Goal: Information Seeking & Learning: Find specific fact

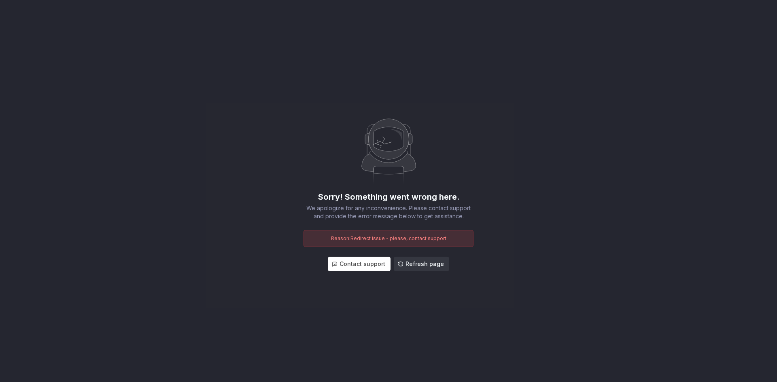
click at [404, 257] on button "Refresh page" at bounding box center [421, 264] width 55 height 15
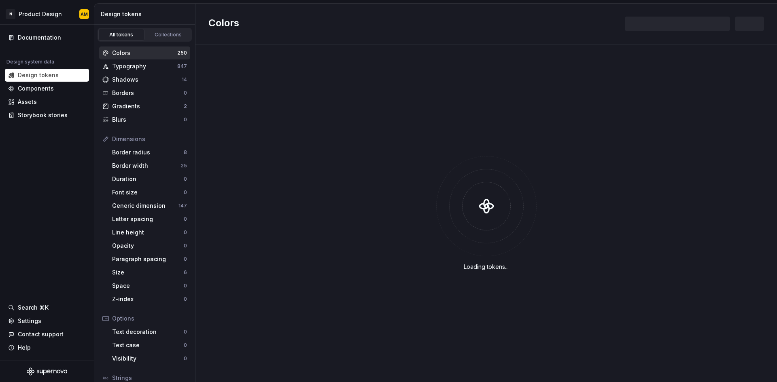
click at [134, 53] on div "Colors" at bounding box center [144, 53] width 65 height 8
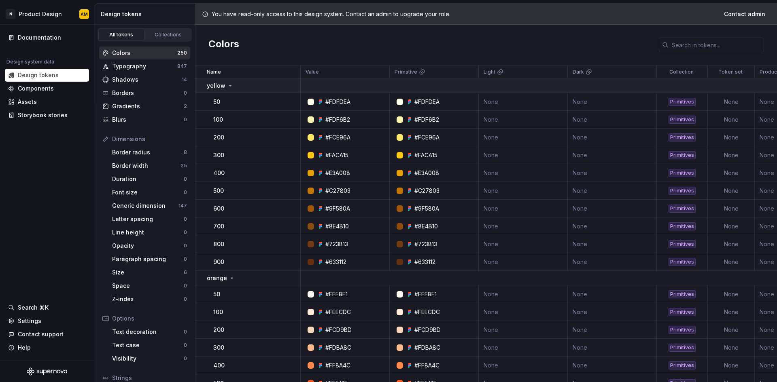
click at [225, 89] on div "yellow" at bounding box center [220, 86] width 27 height 8
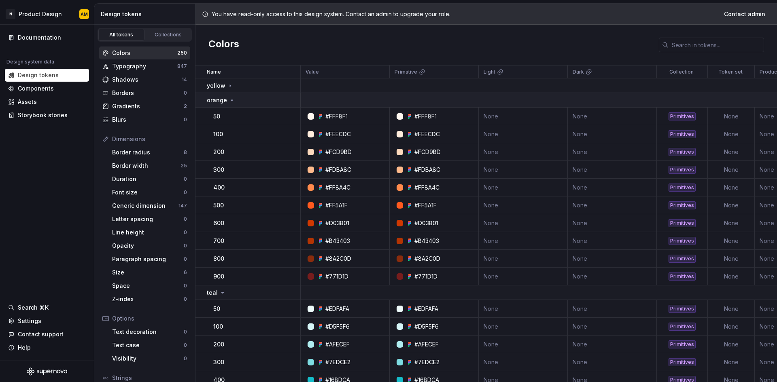
click at [229, 99] on icon at bounding box center [232, 100] width 6 height 6
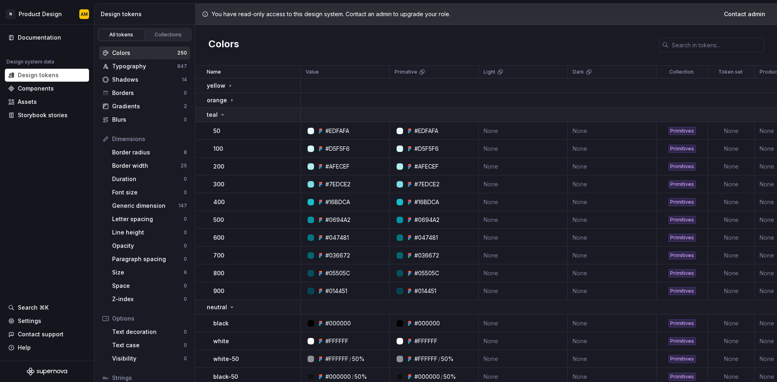
click at [232, 117] on div "teal" at bounding box center [253, 115] width 93 height 8
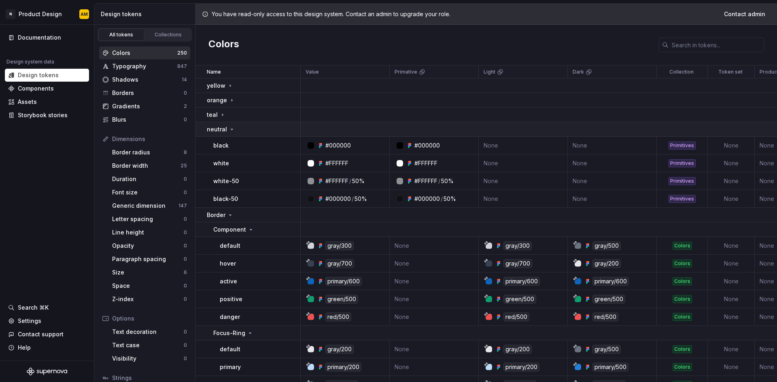
click at [230, 128] on icon at bounding box center [232, 129] width 6 height 6
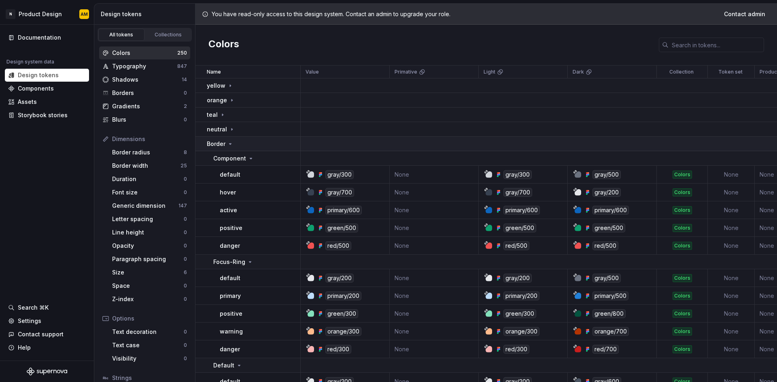
click at [228, 144] on icon at bounding box center [230, 144] width 6 height 6
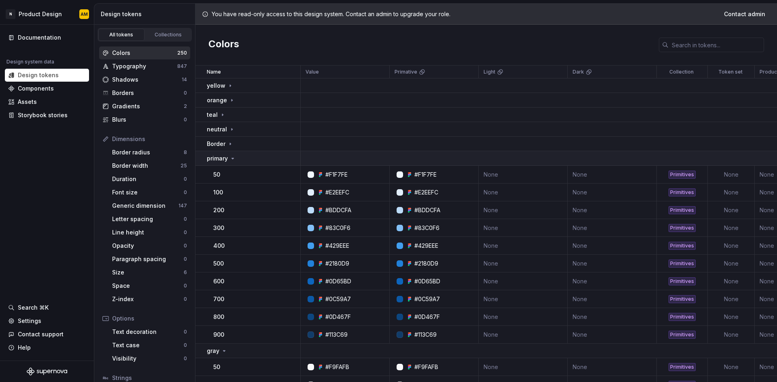
click at [229, 157] on icon at bounding box center [232, 158] width 6 height 6
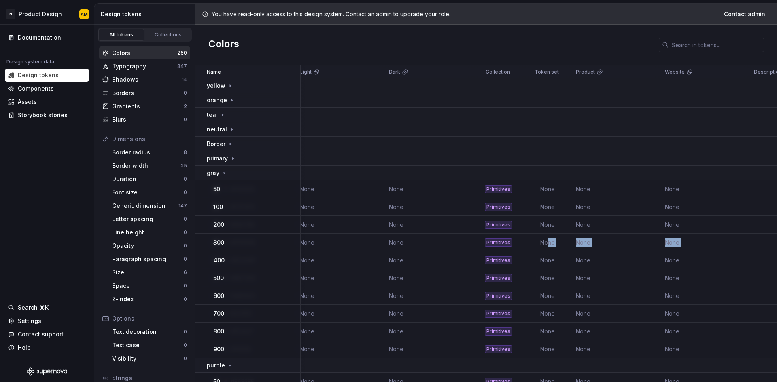
drag, startPoint x: 731, startPoint y: 240, endPoint x: 777, endPoint y: 240, distance: 46.1
click at [777, 240] on div "Name Value Primative Light Dark Collection Token set Product Website Descriptio…" at bounding box center [486, 224] width 582 height 317
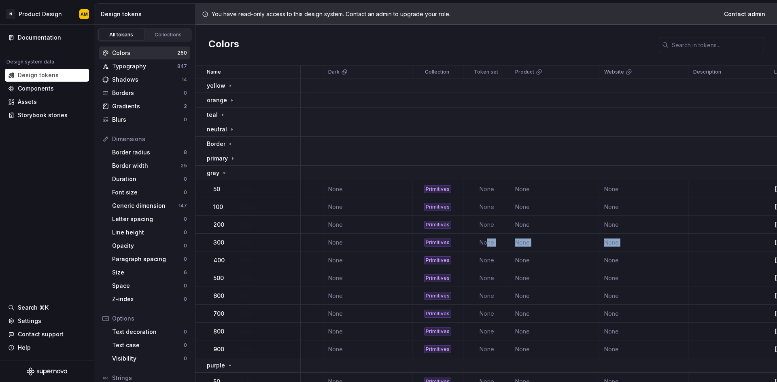
drag, startPoint x: 758, startPoint y: 243, endPoint x: 745, endPoint y: 245, distance: 12.2
click at [757, 244] on td at bounding box center [728, 243] width 81 height 18
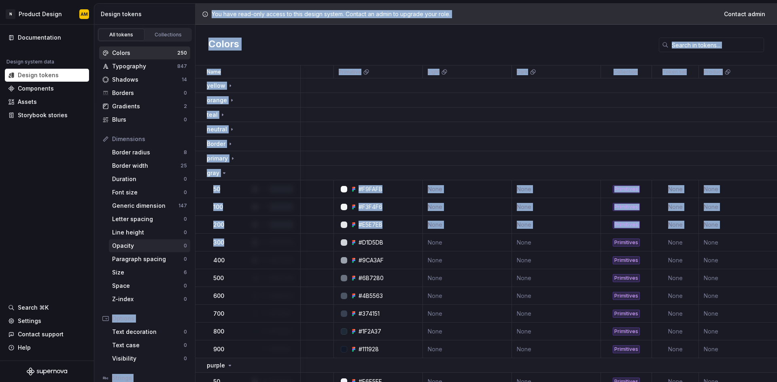
scroll to position [0, 0]
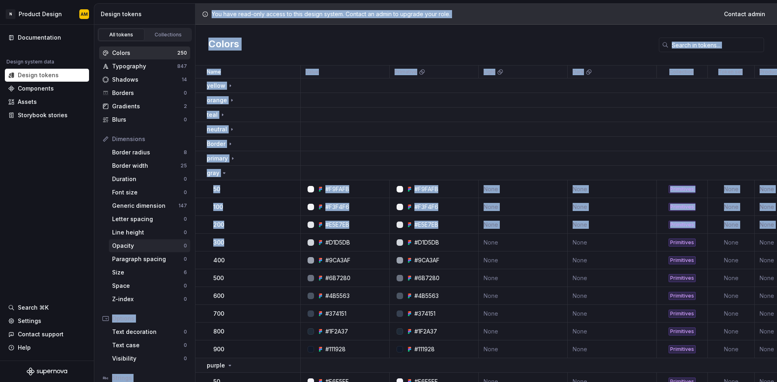
drag, startPoint x: 282, startPoint y: 243, endPoint x: 149, endPoint y: 247, distance: 133.2
click at [149, 247] on div "Design tokens All tokens Collections Colors 250 Typography 847 Shadows 14 Borde…" at bounding box center [435, 193] width 683 height 379
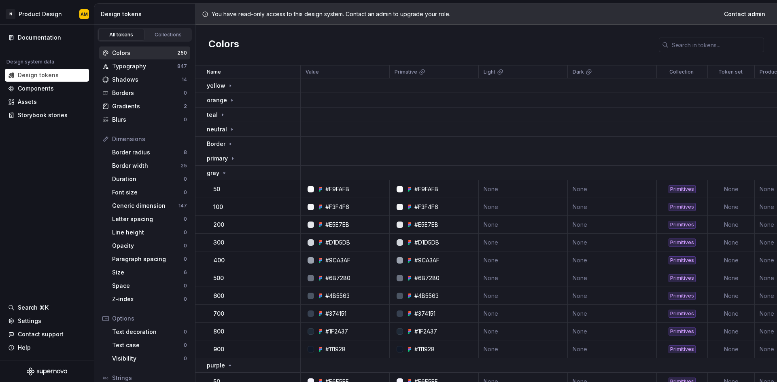
click at [364, 246] on div "#D1D5DB" at bounding box center [347, 243] width 83 height 8
drag, startPoint x: 367, startPoint y: 244, endPoint x: 327, endPoint y: 246, distance: 40.9
click at [327, 246] on div "#D1D5DB" at bounding box center [347, 243] width 83 height 8
copy div "#D1D5DB"
